Goal: Information Seeking & Learning: Find specific fact

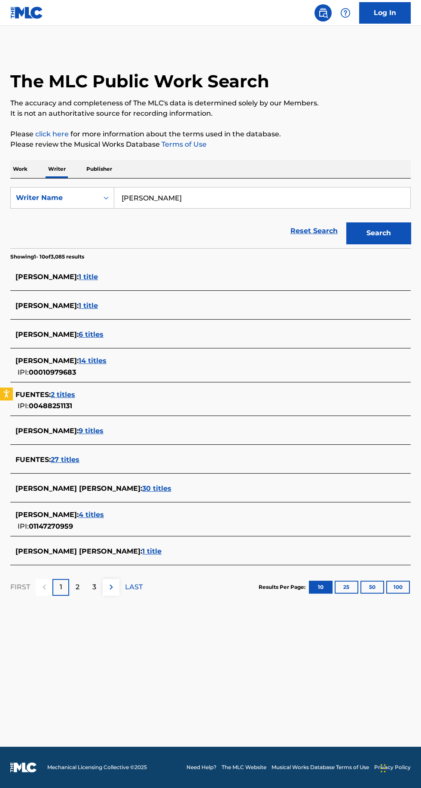
type input "V"
click at [159, 52] on div "The MLC Public Work Search" at bounding box center [210, 76] width 401 height 58
click at [221, 201] on input "[PERSON_NAME]" at bounding box center [262, 198] width 296 height 21
type input "Bladen [PERSON_NAME]"
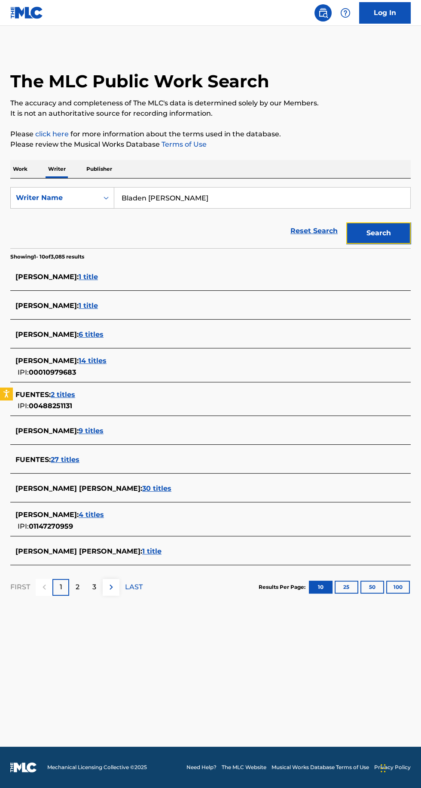
click at [377, 233] on button "Search" at bounding box center [379, 233] width 65 height 22
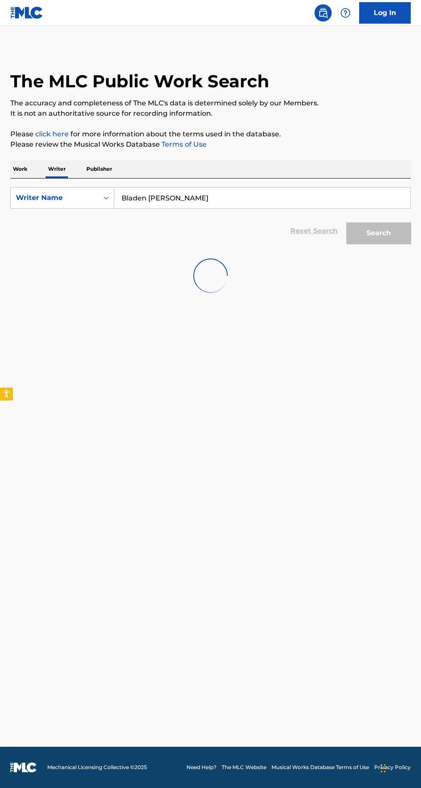
click at [135, 214] on div "Reset Search Search" at bounding box center [210, 231] width 401 height 34
click at [138, 200] on input "Bladen [PERSON_NAME]" at bounding box center [262, 198] width 296 height 21
click at [200, 198] on input "Search Form" at bounding box center [262, 198] width 296 height 21
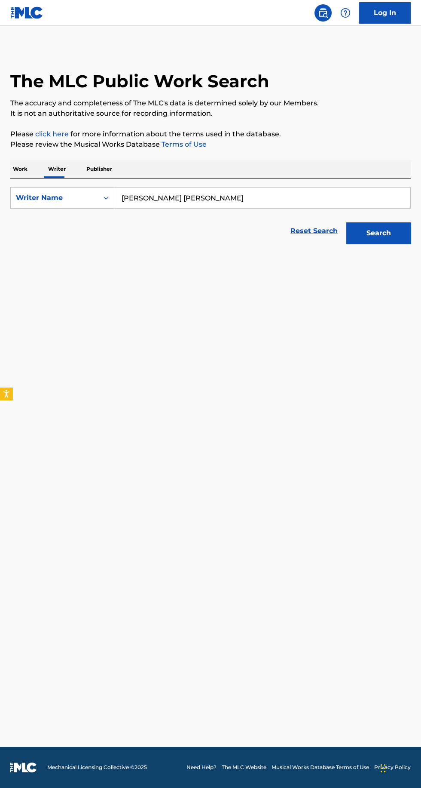
type input "[PERSON_NAME] [PERSON_NAME]"
click at [382, 233] on button "Search" at bounding box center [379, 233] width 65 height 22
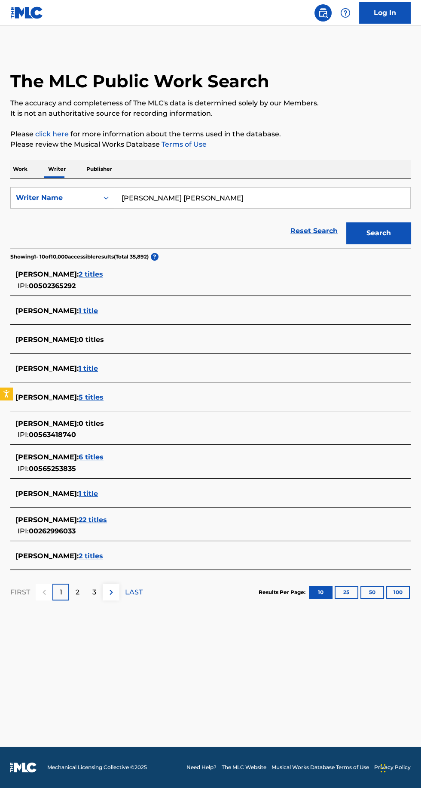
click at [100, 402] on div "[PERSON_NAME] : 5 titles" at bounding box center [199, 397] width 368 height 10
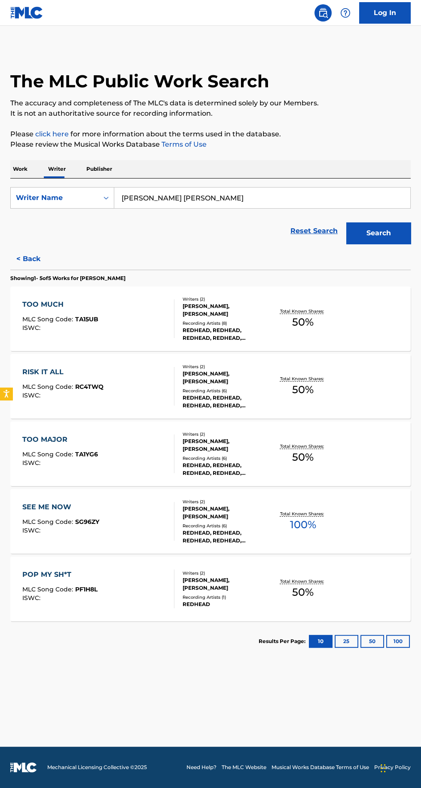
click at [299, 513] on p "Total Known Shares:" at bounding box center [303, 514] width 46 height 6
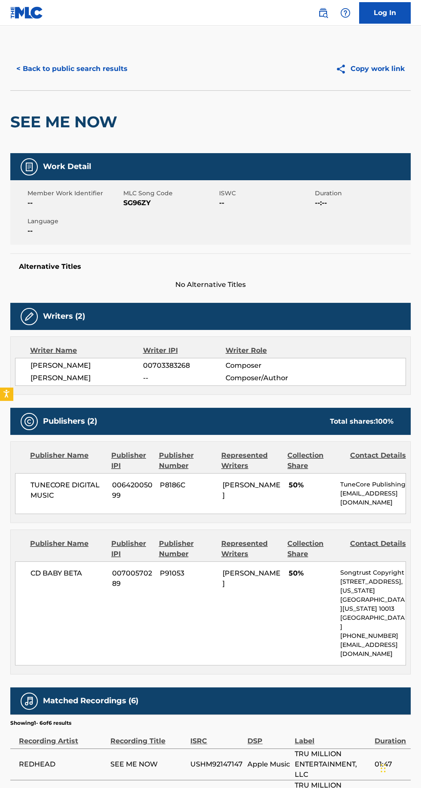
click at [58, 70] on button "< Back to public search results" at bounding box center [71, 69] width 123 height 22
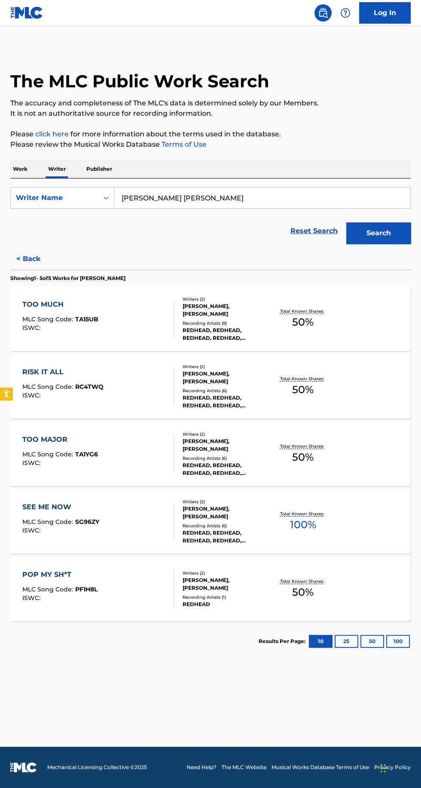
click at [43, 252] on button "< Back" at bounding box center [36, 259] width 52 height 22
